Goal: Information Seeking & Learning: Find specific fact

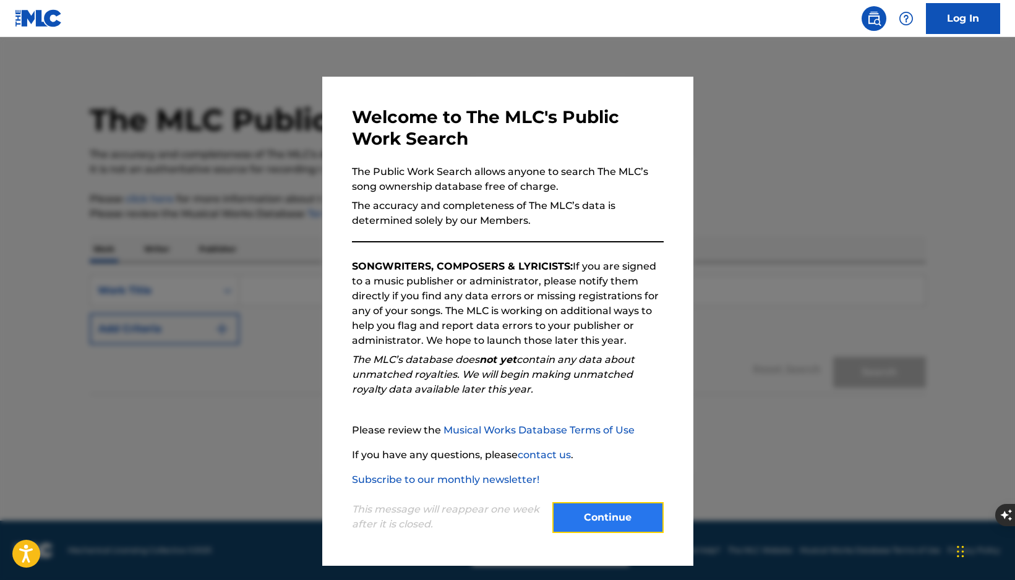
click at [619, 511] on button "Continue" at bounding box center [607, 517] width 111 height 31
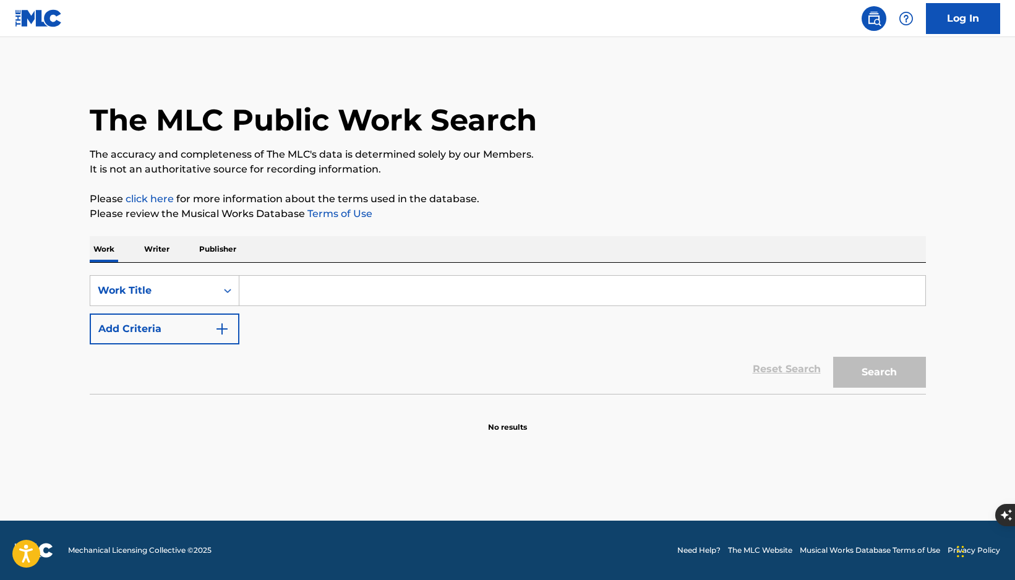
click at [153, 246] on p "Writer" at bounding box center [156, 249] width 33 height 26
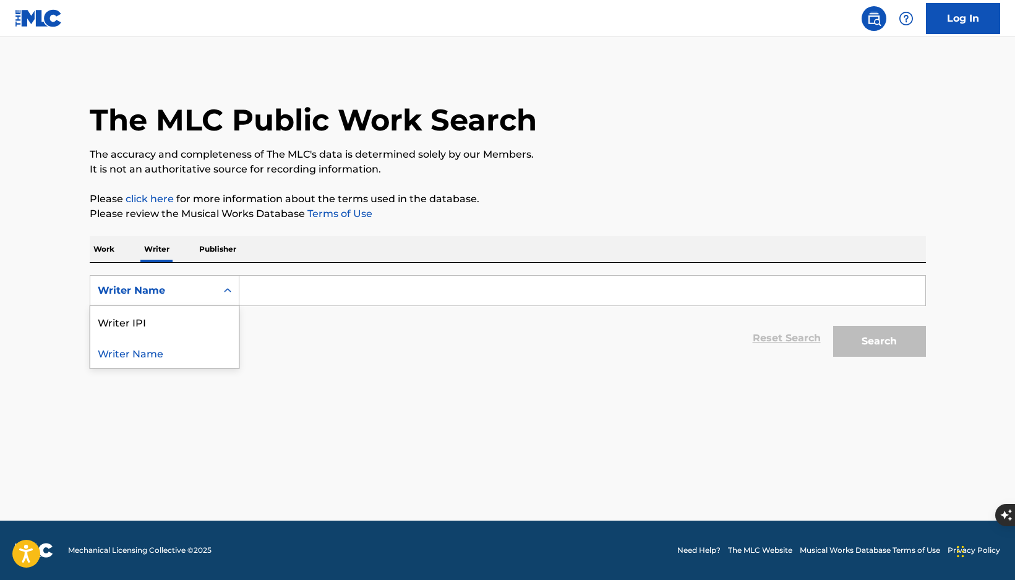
click at [226, 291] on icon "Search Form" at bounding box center [227, 291] width 12 height 12
click at [108, 247] on p "Work" at bounding box center [104, 249] width 28 height 26
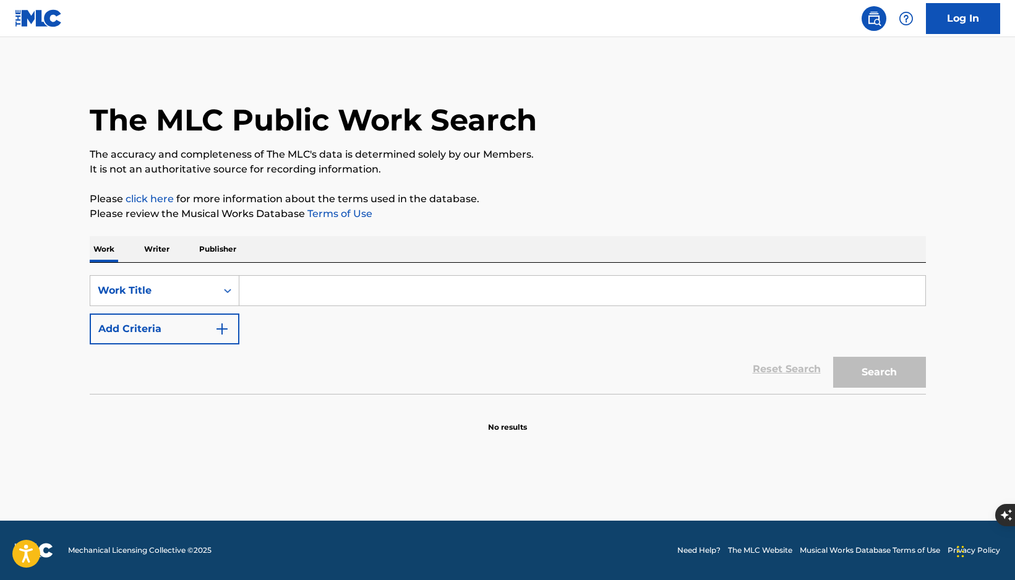
click at [174, 251] on div "Work Writer Publisher" at bounding box center [508, 249] width 836 height 26
click at [221, 246] on p "Publisher" at bounding box center [217, 249] width 45 height 26
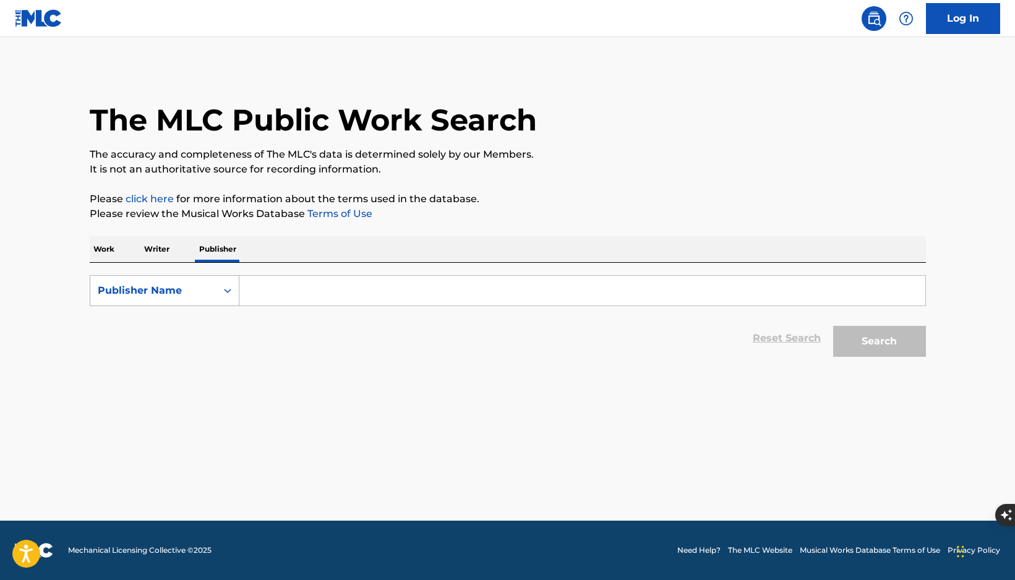
click at [217, 287] on div "Search Form" at bounding box center [228, 291] width 22 height 22
click at [166, 256] on p "Writer" at bounding box center [156, 249] width 33 height 26
click at [204, 277] on div "Writer Name" at bounding box center [165, 290] width 150 height 31
click at [210, 247] on p "Publisher" at bounding box center [217, 249] width 45 height 26
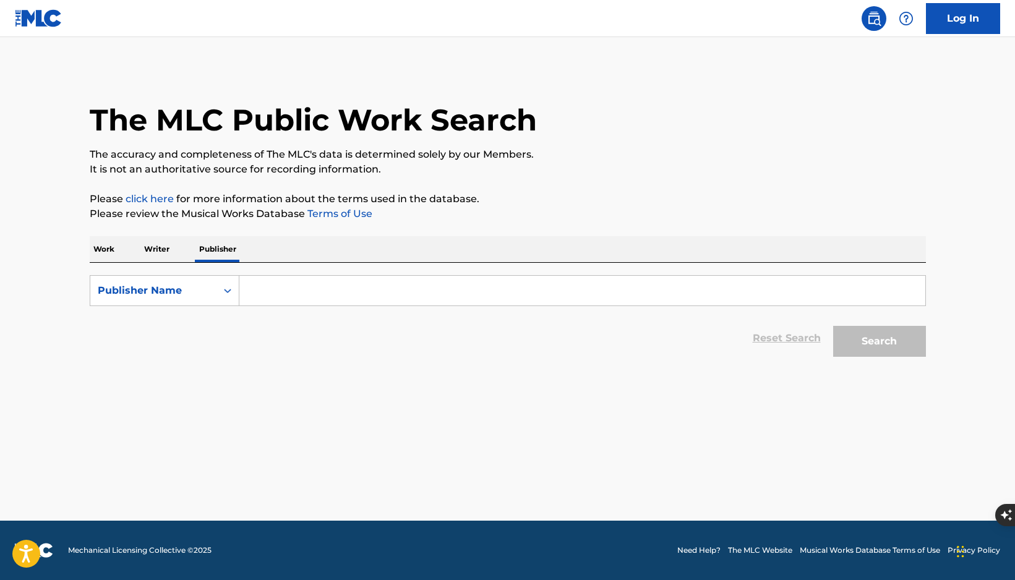
click at [168, 247] on p "Writer" at bounding box center [156, 249] width 33 height 26
click at [191, 288] on div "Writer Name" at bounding box center [153, 290] width 111 height 15
click at [161, 323] on div "Writer IPI" at bounding box center [164, 321] width 148 height 31
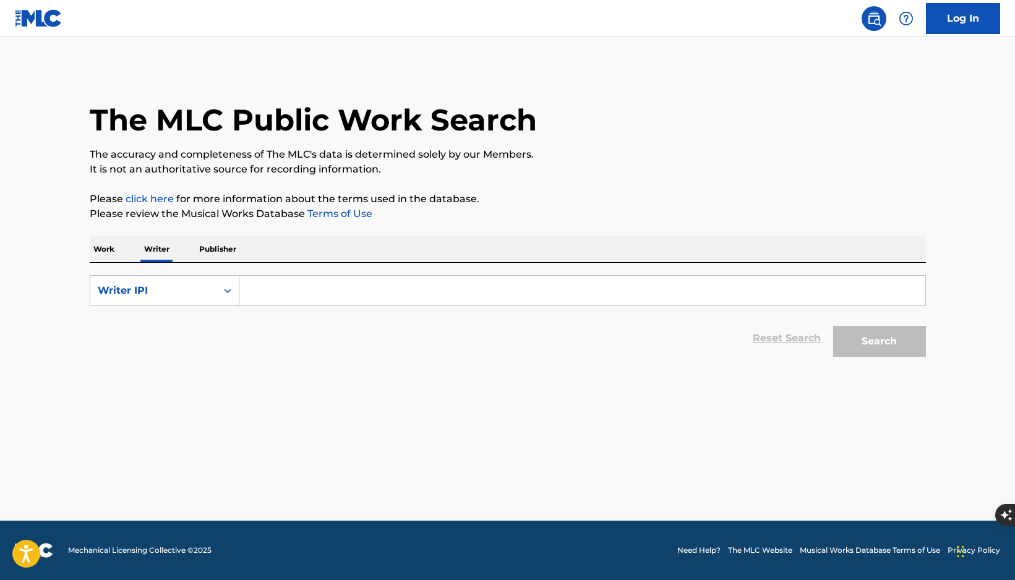
click at [260, 302] on input "Search Form" at bounding box center [582, 291] width 686 height 30
paste input "892296786"
type input "892296786"
click at [865, 343] on button "Search" at bounding box center [879, 341] width 93 height 31
click at [393, 287] on input "892296786" at bounding box center [582, 291] width 686 height 30
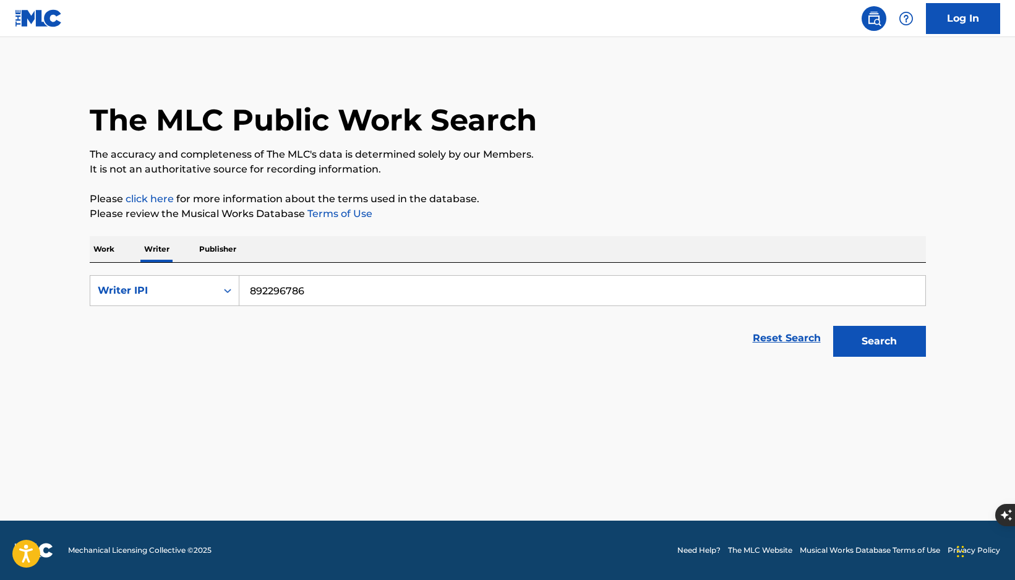
click at [833, 326] on button "Search" at bounding box center [879, 341] width 93 height 31
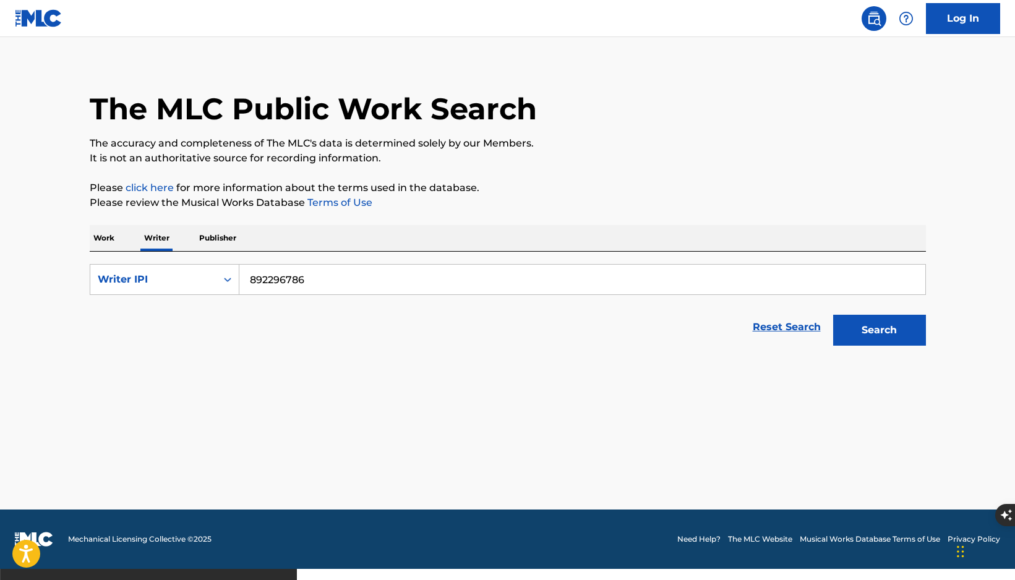
click at [356, 280] on input "892296786" at bounding box center [582, 280] width 686 height 30
click at [833, 315] on button "Search" at bounding box center [879, 330] width 93 height 31
click at [105, 234] on p "Work" at bounding box center [104, 238] width 28 height 26
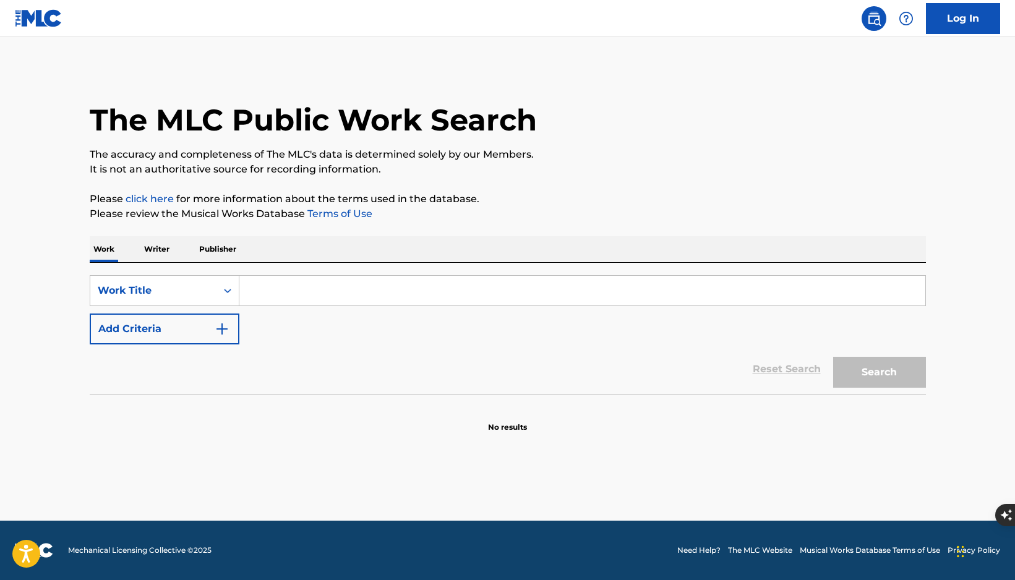
click at [161, 236] on div "The MLC Public Work Search The accuracy and completeness of The MLC's data is d…" at bounding box center [508, 250] width 866 height 365
click at [161, 242] on p "Writer" at bounding box center [156, 249] width 33 height 26
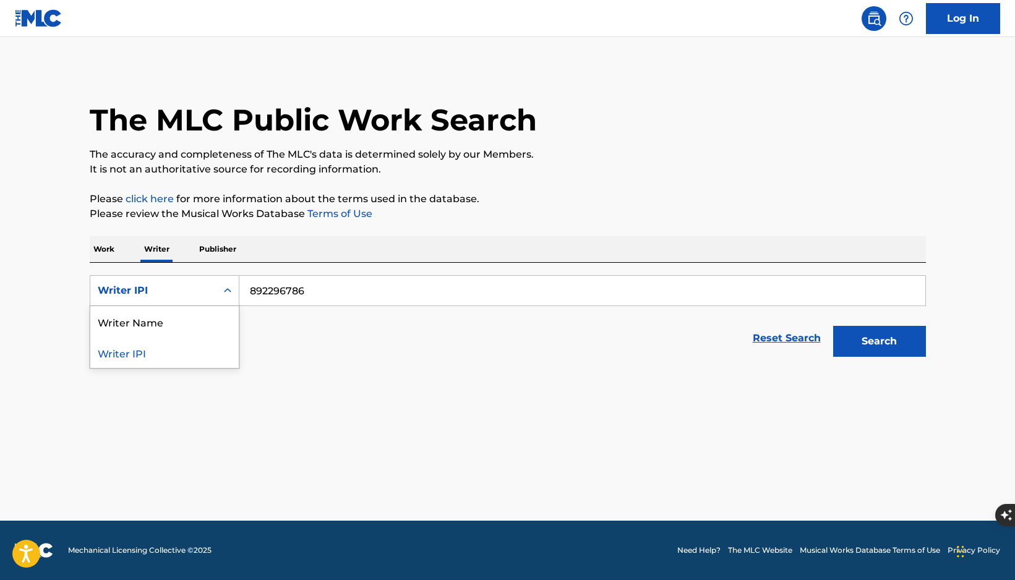
click at [179, 281] on div "Writer IPI" at bounding box center [153, 291] width 126 height 24
click at [163, 327] on div "Writer Name" at bounding box center [164, 321] width 148 height 31
click at [315, 287] on input "Search Form" at bounding box center [582, 291] width 686 height 30
type input "[PERSON_NAME]"
click at [833, 326] on button "Search" at bounding box center [879, 341] width 93 height 31
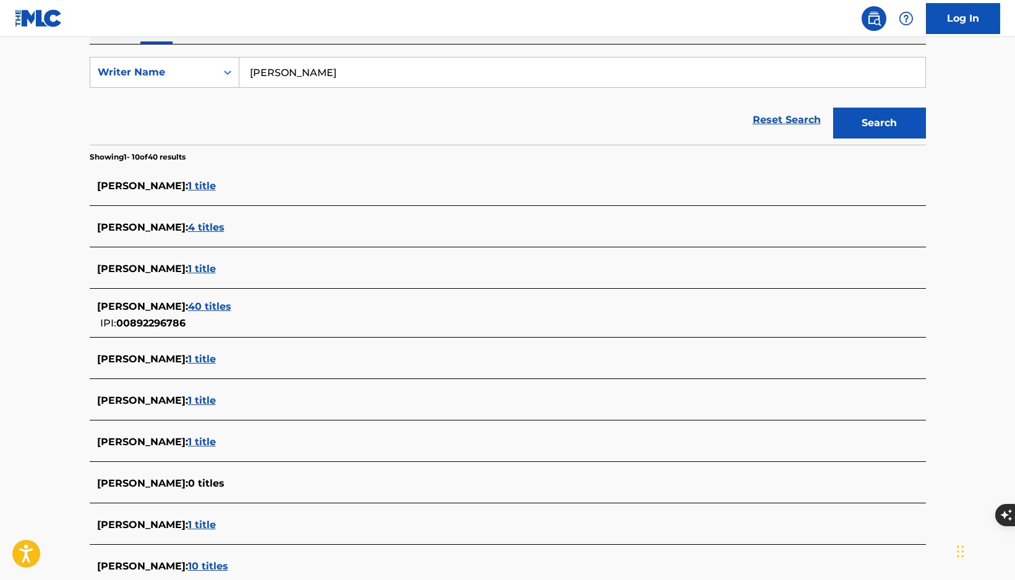
scroll to position [223, 0]
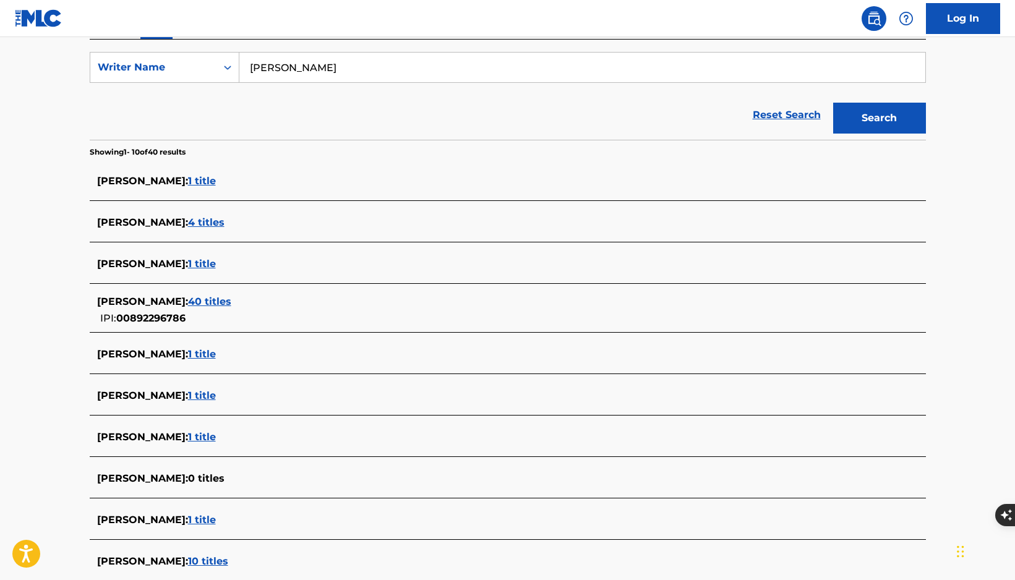
click at [216, 264] on span "1 title" at bounding box center [202, 264] width 28 height 12
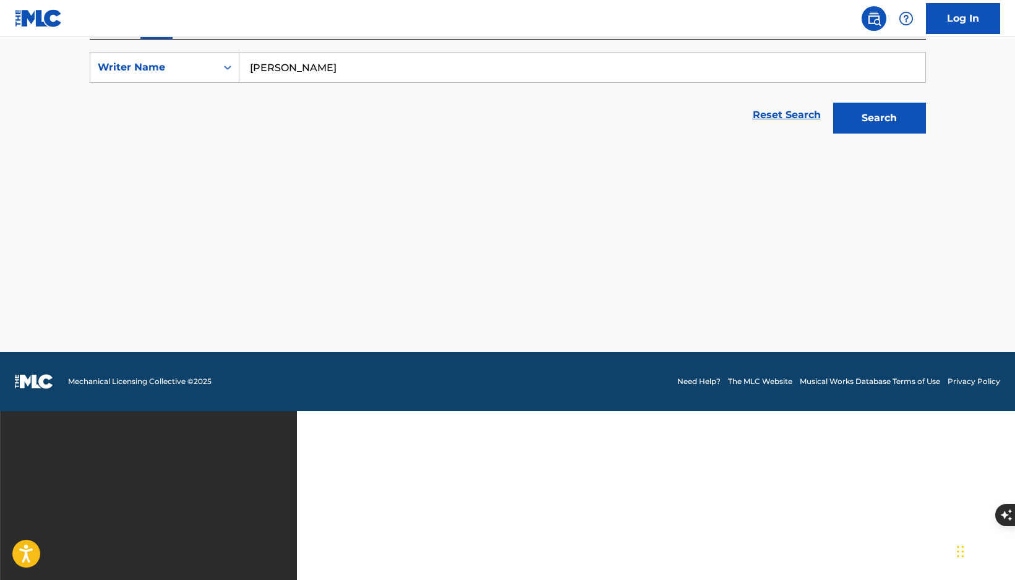
scroll to position [66, 0]
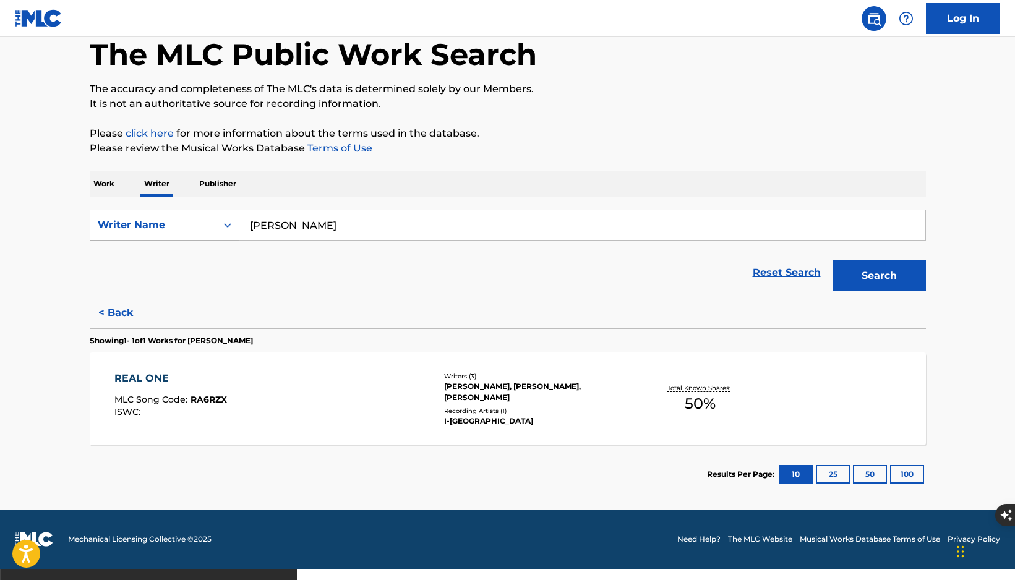
click at [172, 220] on div "Writer Name" at bounding box center [153, 225] width 111 height 15
click at [343, 147] on link "Terms of Use" at bounding box center [338, 148] width 67 height 12
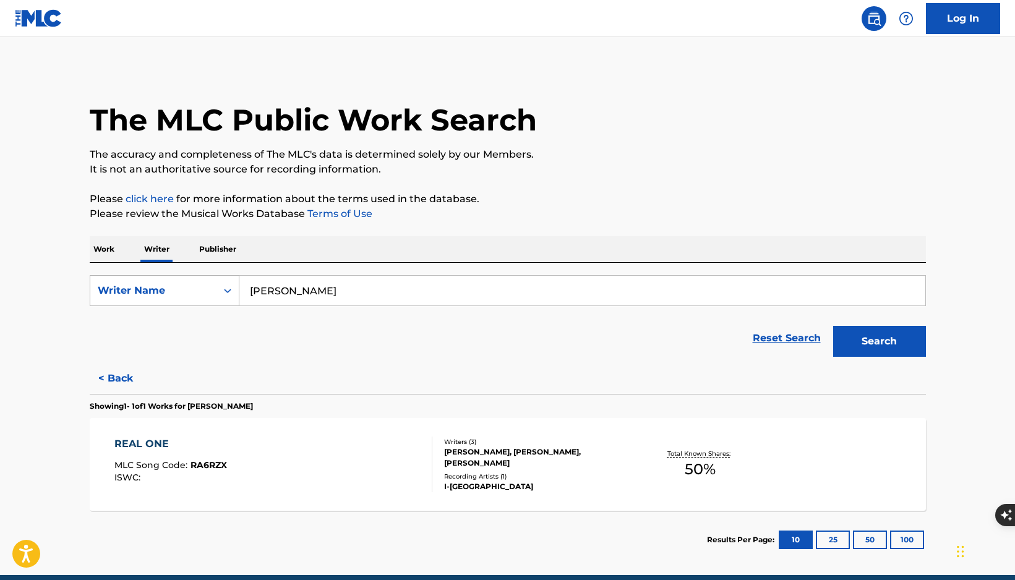
click at [165, 294] on div "Writer Name" at bounding box center [153, 290] width 111 height 15
click at [157, 321] on div "Writer IPI" at bounding box center [164, 321] width 148 height 31
click at [215, 251] on p "Publisher" at bounding box center [217, 249] width 45 height 26
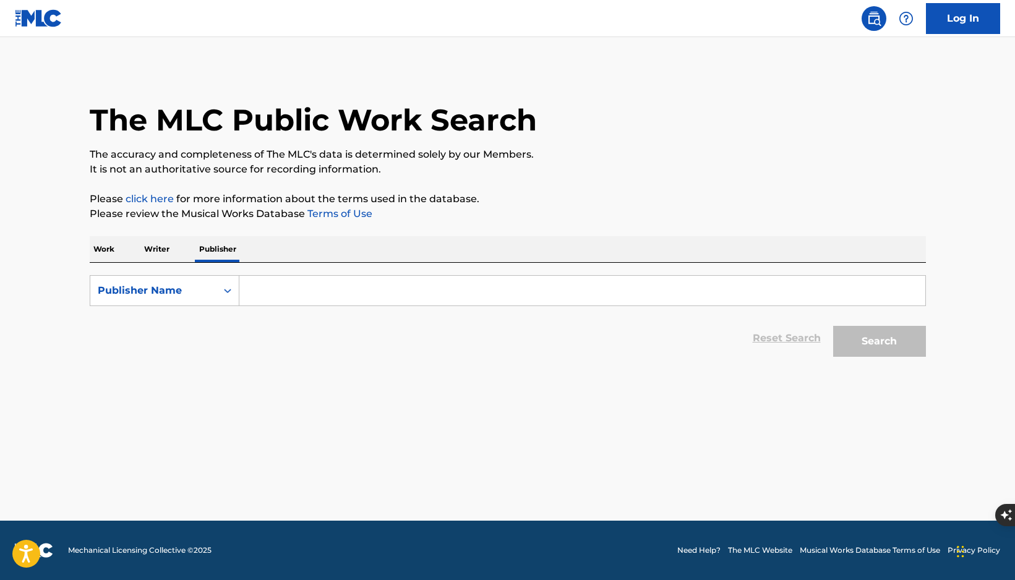
click at [158, 240] on p "Writer" at bounding box center [156, 249] width 33 height 26
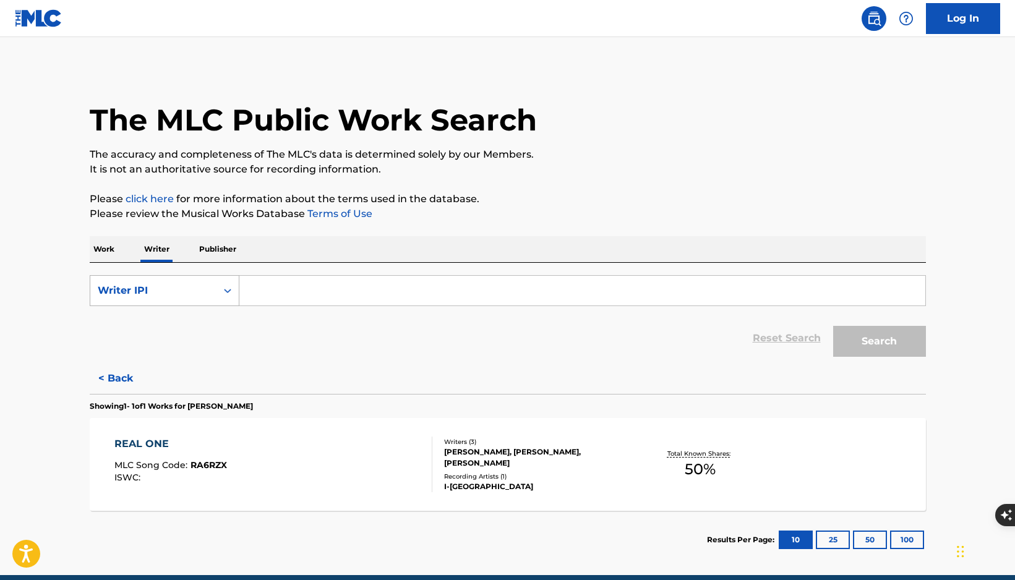
click at [163, 291] on div "Writer IPI" at bounding box center [153, 290] width 111 height 15
click at [152, 326] on div "Writer Name" at bounding box center [164, 321] width 148 height 31
click at [290, 290] on input "Search Form" at bounding box center [582, 291] width 686 height 30
type input "[PERSON_NAME]"
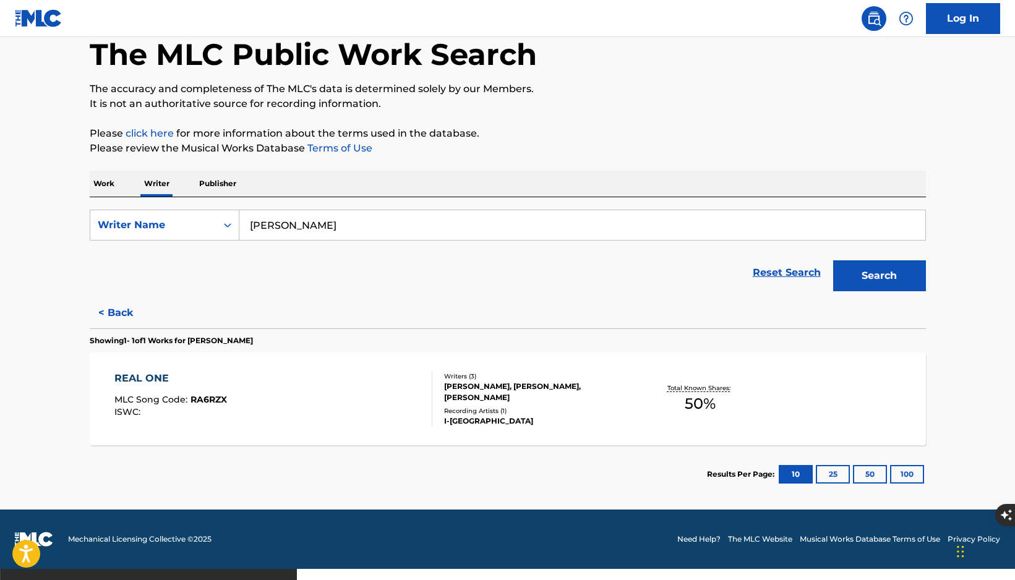
click at [192, 400] on span "RA6RZX" at bounding box center [209, 399] width 36 height 11
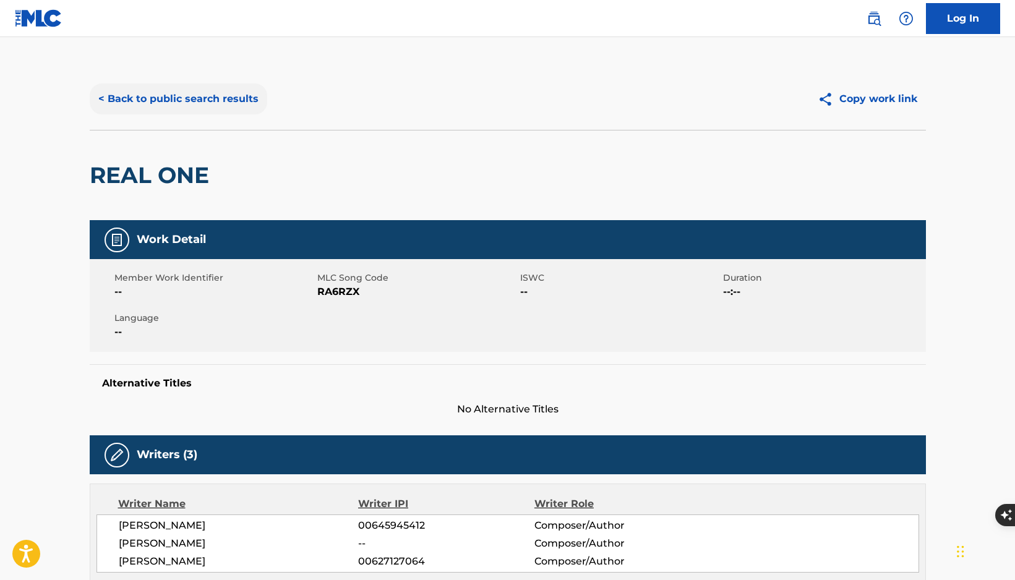
click at [211, 103] on button "< Back to public search results" at bounding box center [179, 99] width 178 height 31
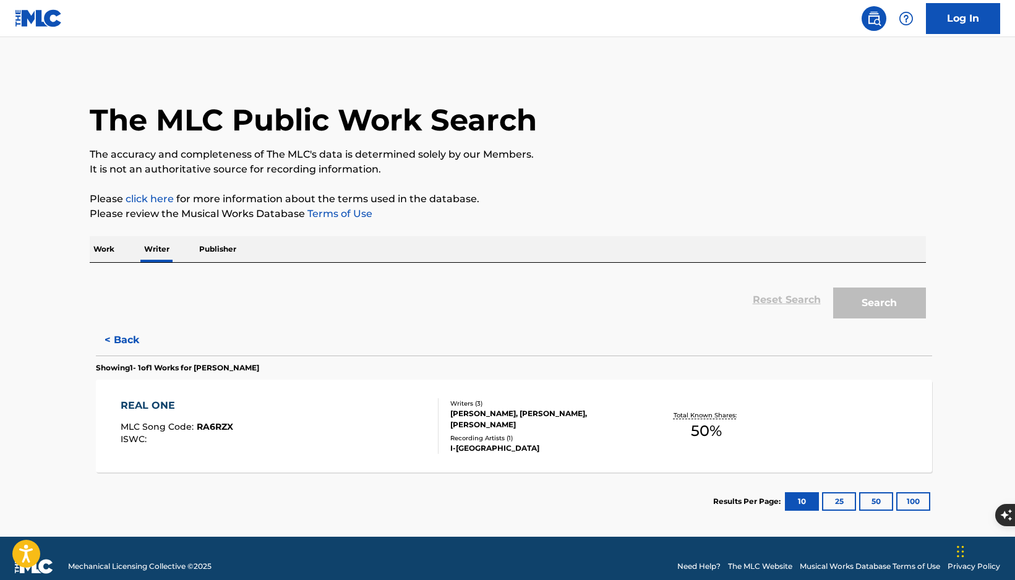
scroll to position [11, 0]
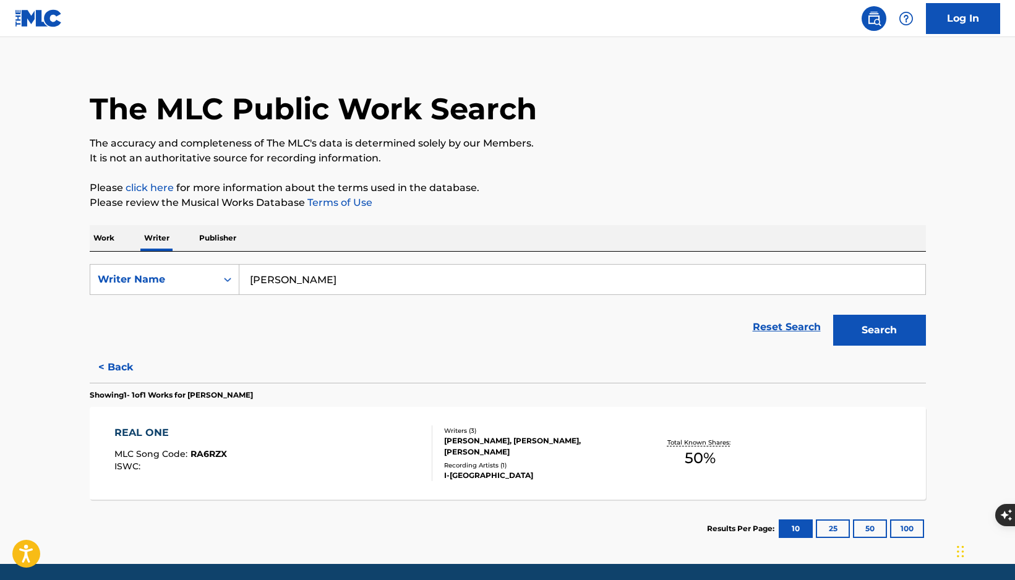
click at [111, 243] on p "Work" at bounding box center [104, 238] width 28 height 26
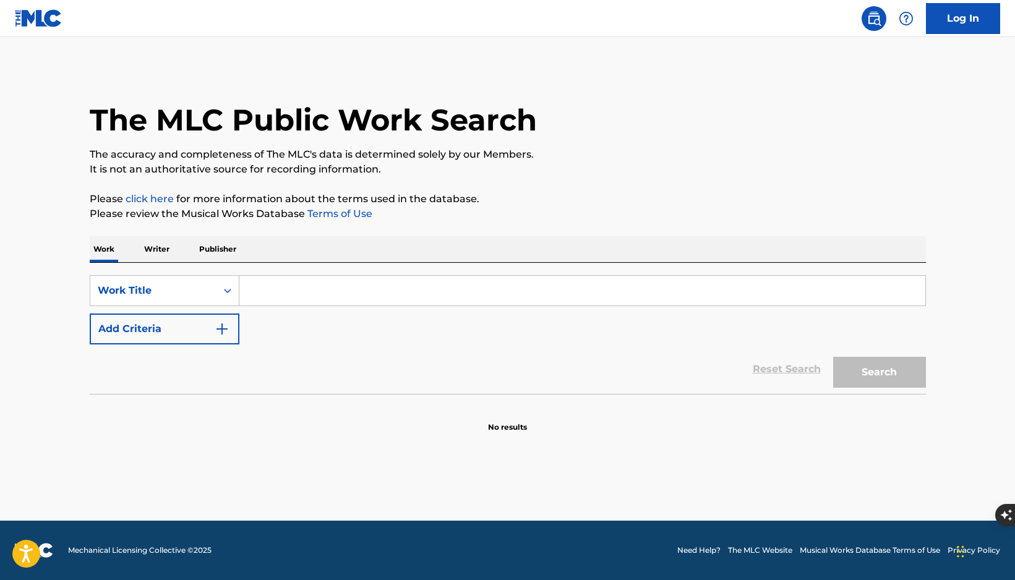
click at [48, 22] on img at bounding box center [39, 18] width 48 height 18
